Goal: Find specific page/section: Find specific page/section

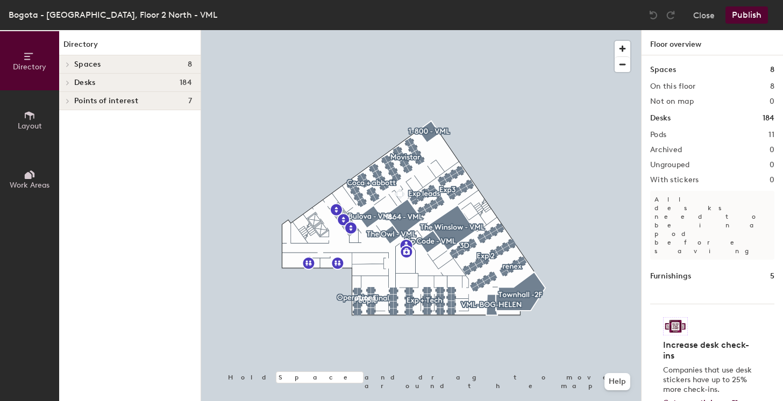
click at [65, 63] on span at bounding box center [66, 64] width 9 height 5
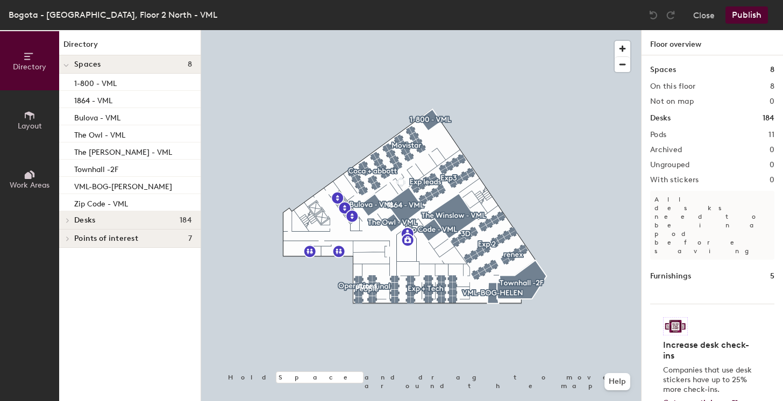
click at [70, 67] on div at bounding box center [66, 64] width 14 height 18
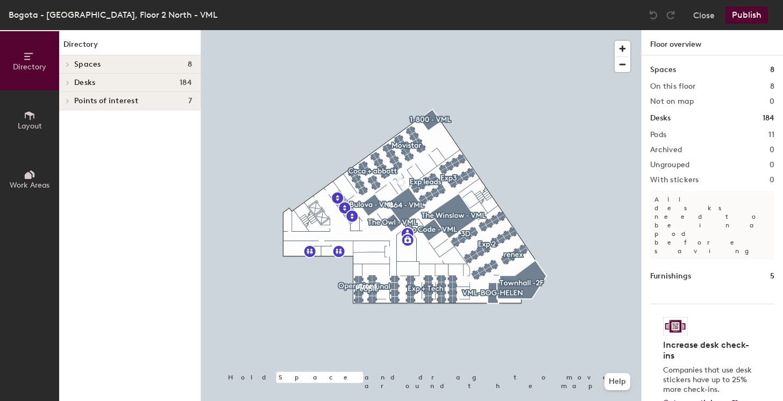
click at [68, 84] on icon at bounding box center [68, 82] width 4 height 5
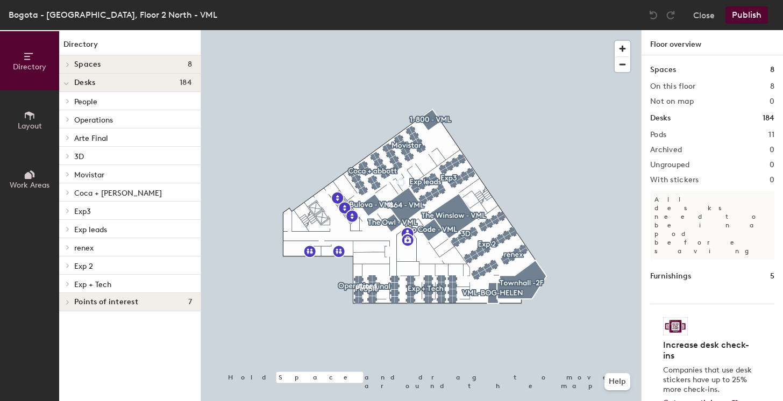
click at [68, 82] on icon at bounding box center [65, 84] width 5 height 4
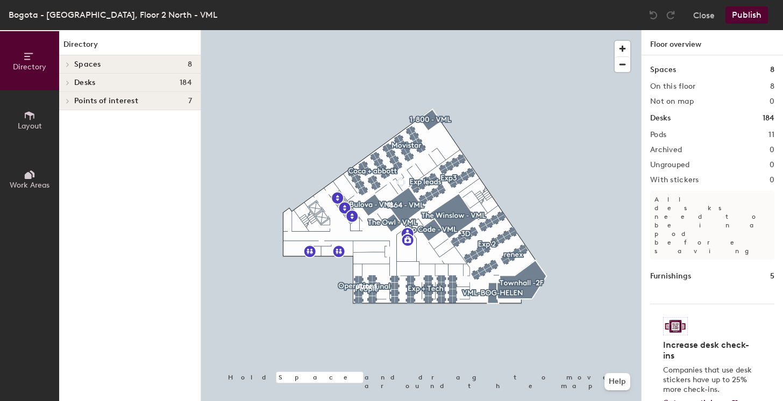
click at [674, 45] on h1 "Floor overview" at bounding box center [713, 42] width 142 height 25
click at [32, 12] on div "Bogota - Naos Campus, Floor 2 North - VML" at bounding box center [113, 14] width 209 height 13
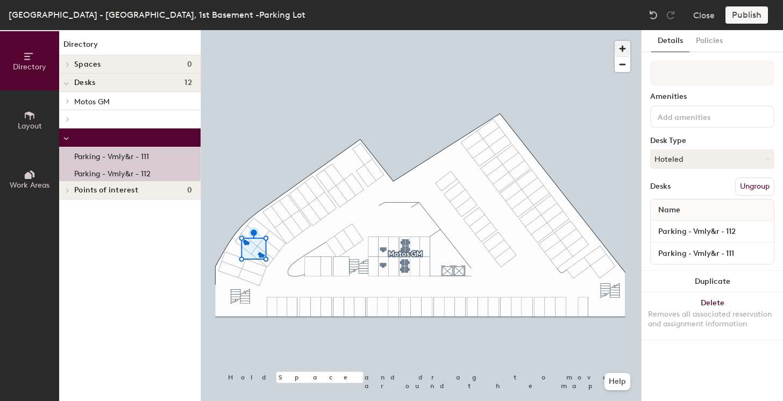
click at [623, 50] on span "button" at bounding box center [623, 49] width 16 height 16
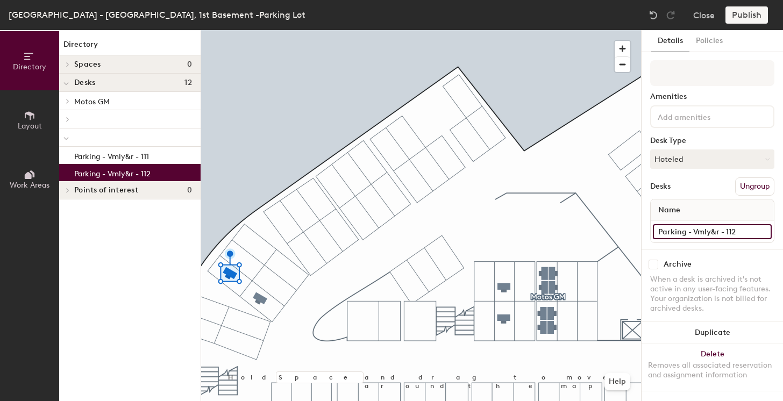
click at [762, 231] on input "Parking - Vmly&r - 112" at bounding box center [712, 231] width 119 height 15
drag, startPoint x: 703, startPoint y: 230, endPoint x: 721, endPoint y: 257, distance: 31.9
click at [703, 230] on input "Parking - Vmly&r - 112" at bounding box center [712, 231] width 119 height 15
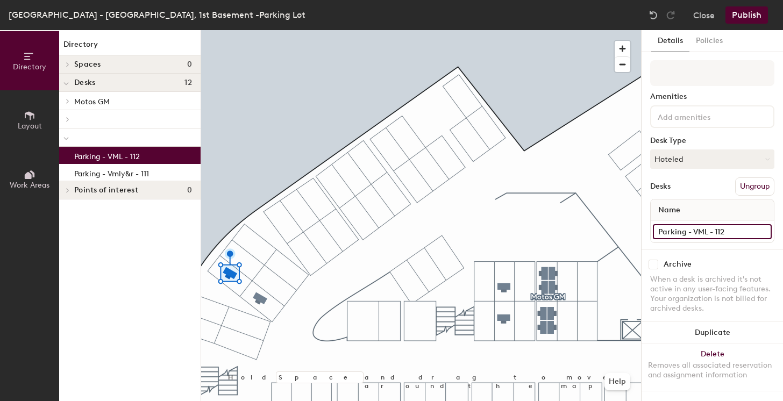
type input "Parking - VML - 112"
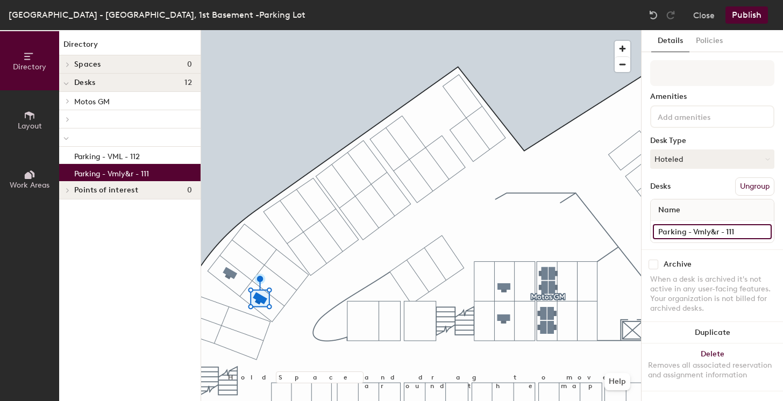
click at [762, 230] on input "Parking - Vmly&r - 111" at bounding box center [712, 231] width 119 height 15
drag, startPoint x: 694, startPoint y: 231, endPoint x: 700, endPoint y: 238, distance: 9.3
click at [694, 231] on input "Parking - Vmly&r - 111" at bounding box center [712, 231] width 119 height 15
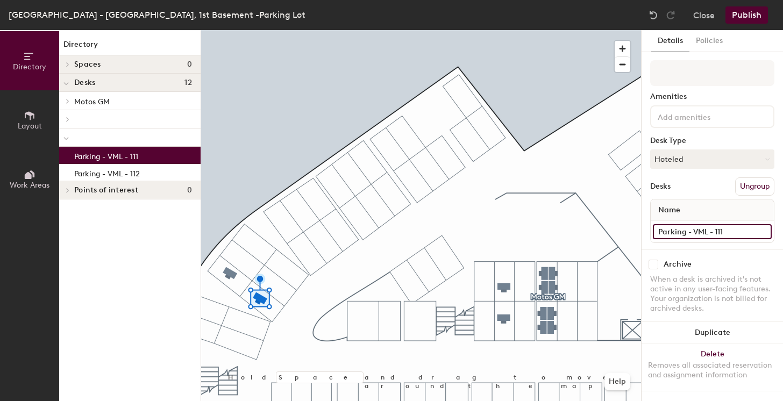
click at [739, 234] on input "Parking - VML - 111" at bounding box center [712, 231] width 119 height 15
type input "Parking - VML - 111"
click at [733, 265] on div "Archive" at bounding box center [713, 265] width 124 height 10
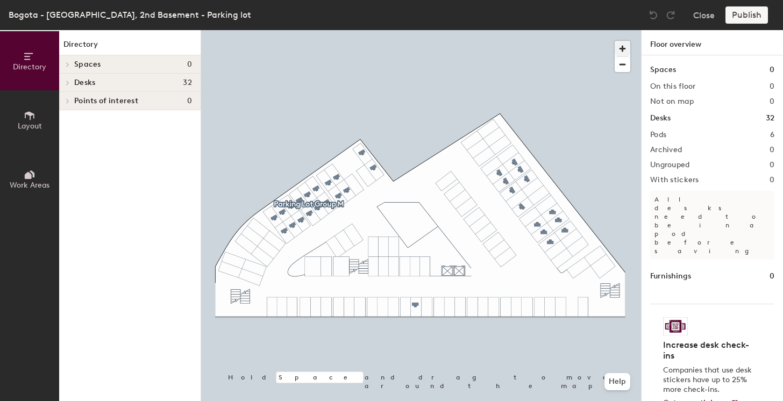
click at [619, 47] on span "button" at bounding box center [623, 49] width 16 height 16
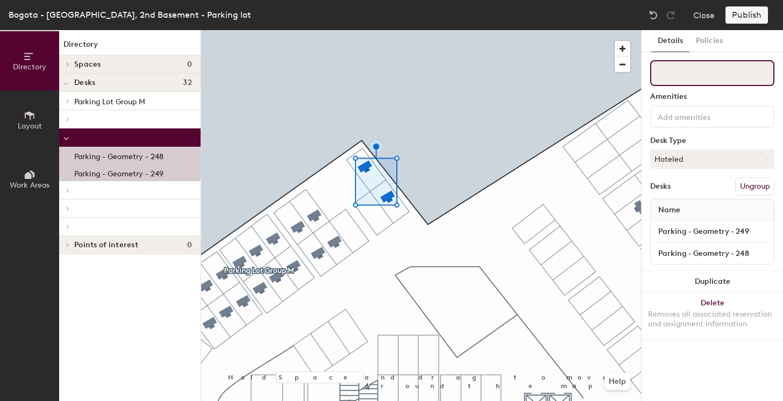
click at [694, 74] on input at bounding box center [713, 73] width 124 height 26
paste input "Cars VML"
drag, startPoint x: 681, startPoint y: 73, endPoint x: 685, endPoint y: 86, distance: 14.1
click at [681, 73] on input "Cars VML" at bounding box center [713, 73] width 124 height 26
click at [669, 74] on input "Cars VML" at bounding box center [713, 73] width 124 height 26
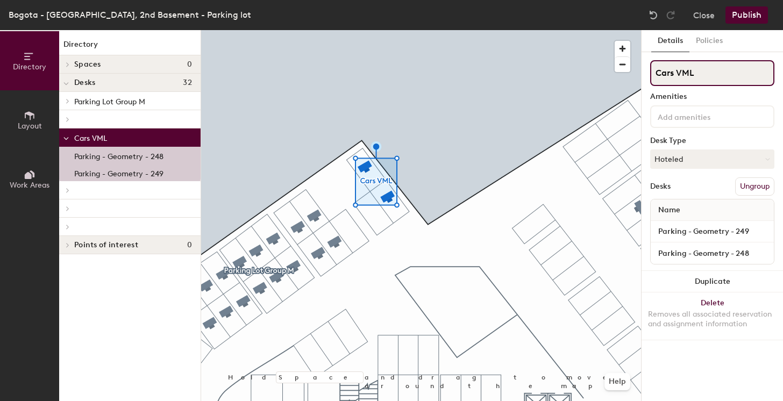
click at [669, 74] on input "Cars VML" at bounding box center [713, 73] width 124 height 26
type input "VML"
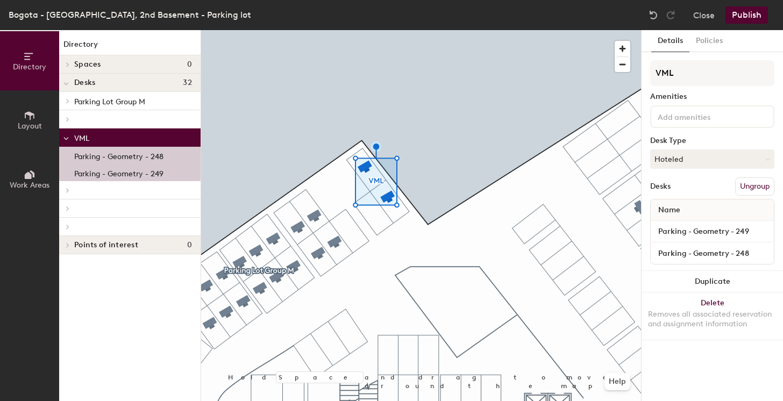
click at [482, 30] on div at bounding box center [421, 30] width 440 height 0
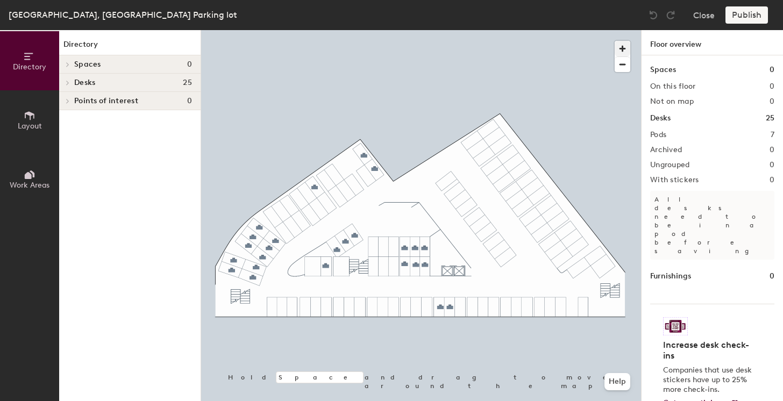
click at [625, 49] on span "button" at bounding box center [623, 49] width 16 height 16
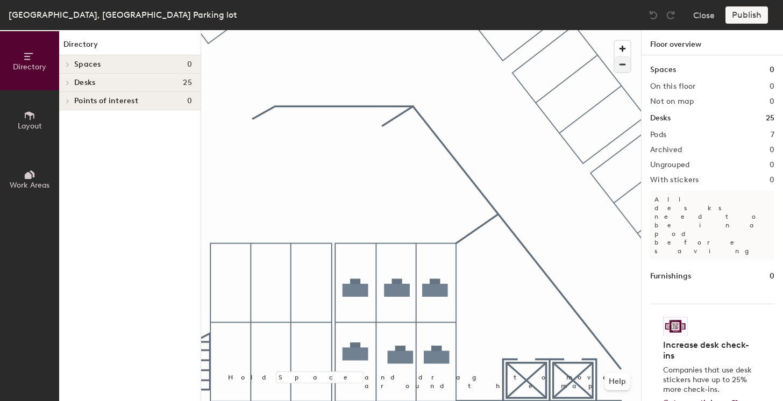
click at [624, 67] on span "button" at bounding box center [623, 64] width 16 height 15
click at [429, 30] on div at bounding box center [421, 30] width 440 height 0
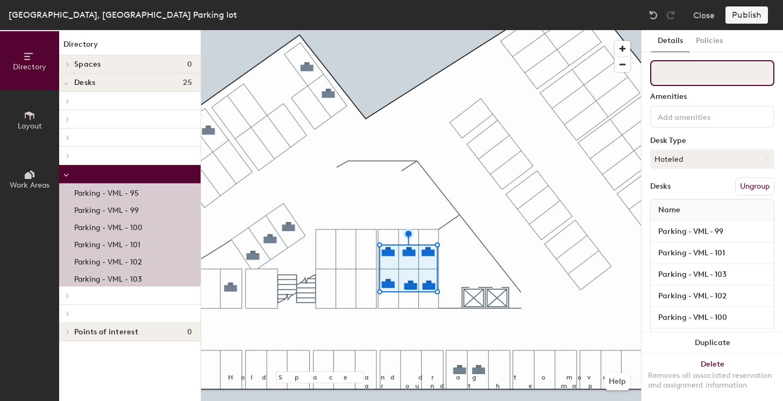
click at [707, 79] on input at bounding box center [713, 73] width 124 height 26
type input "VML"
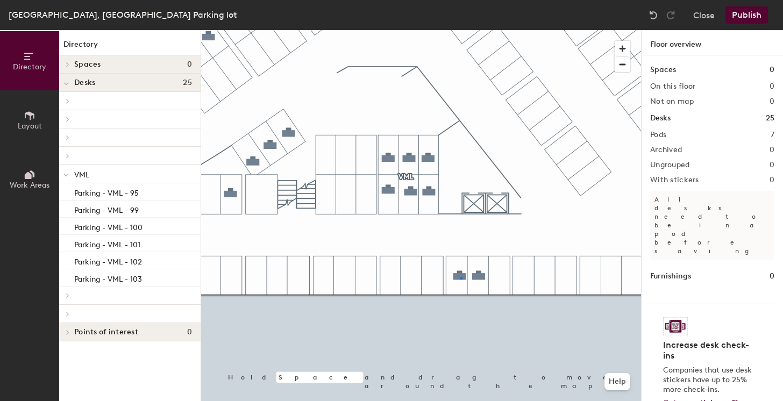
click at [461, 30] on div at bounding box center [421, 30] width 440 height 0
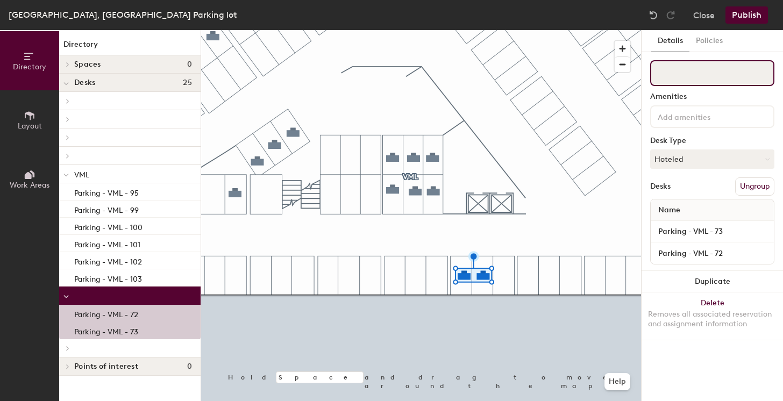
click at [693, 71] on input at bounding box center [713, 73] width 124 height 26
type input "VML"
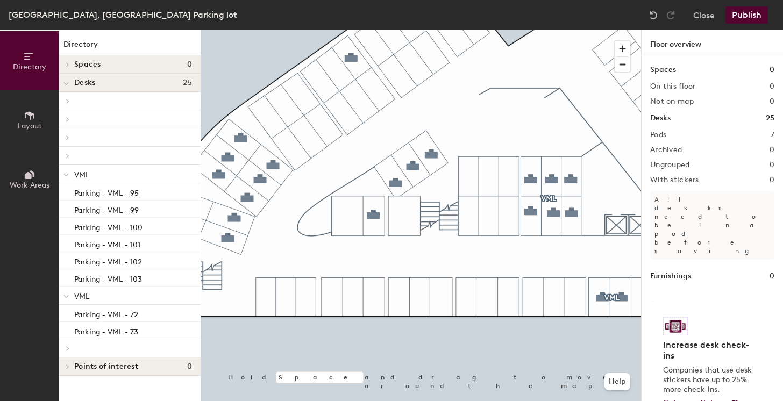
click at [409, 30] on div at bounding box center [421, 30] width 440 height 0
